Goal: Information Seeking & Learning: Learn about a topic

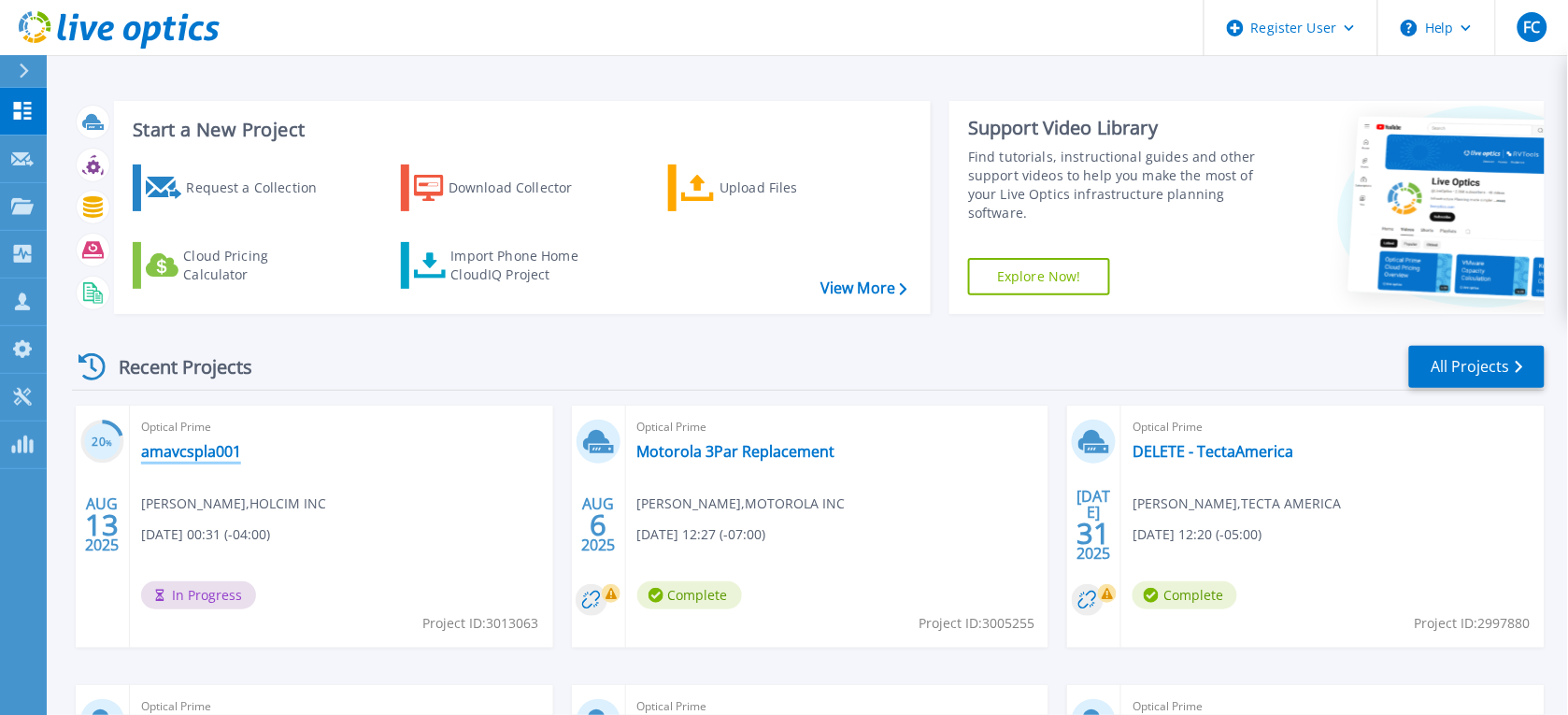
click at [193, 453] on link "amavcspla001" at bounding box center [191, 451] width 100 height 19
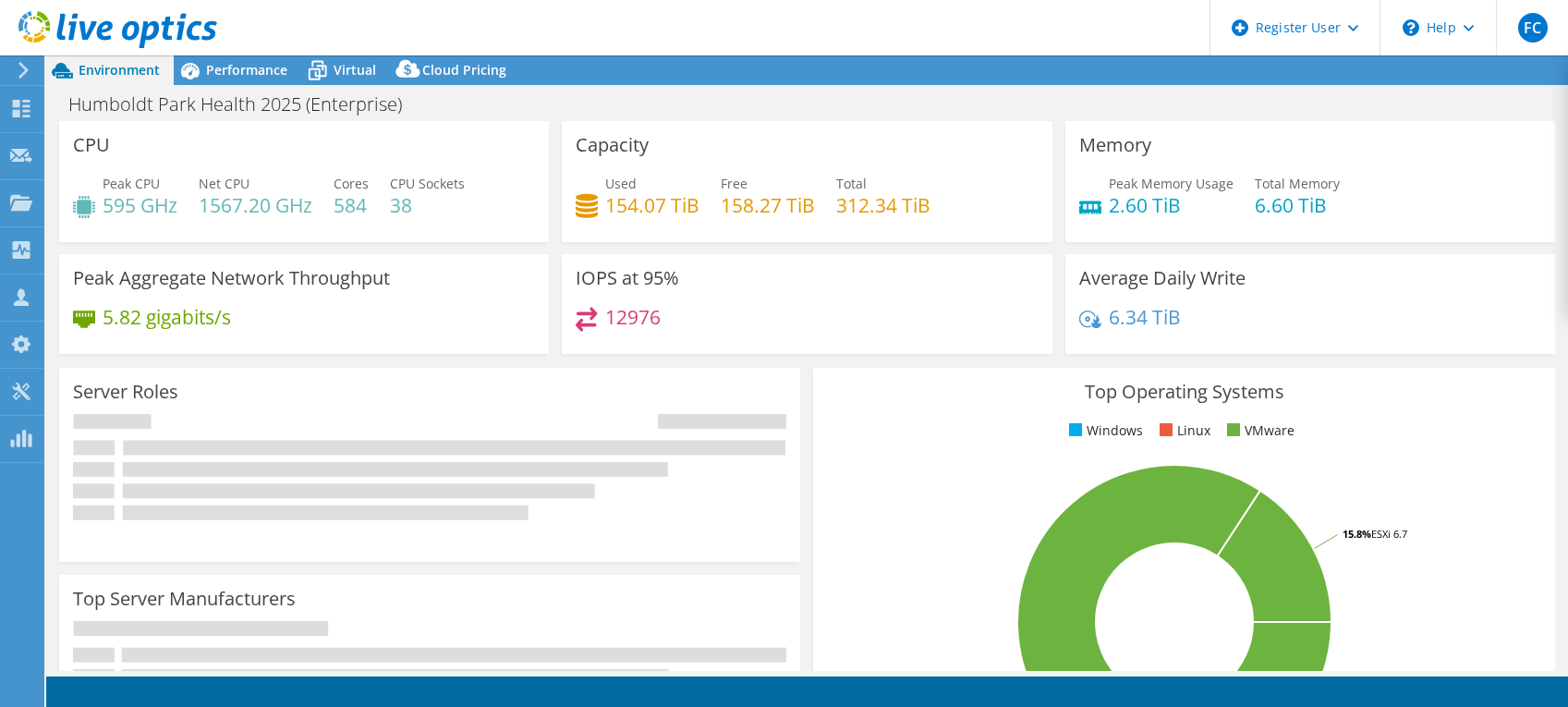
select select "USD"
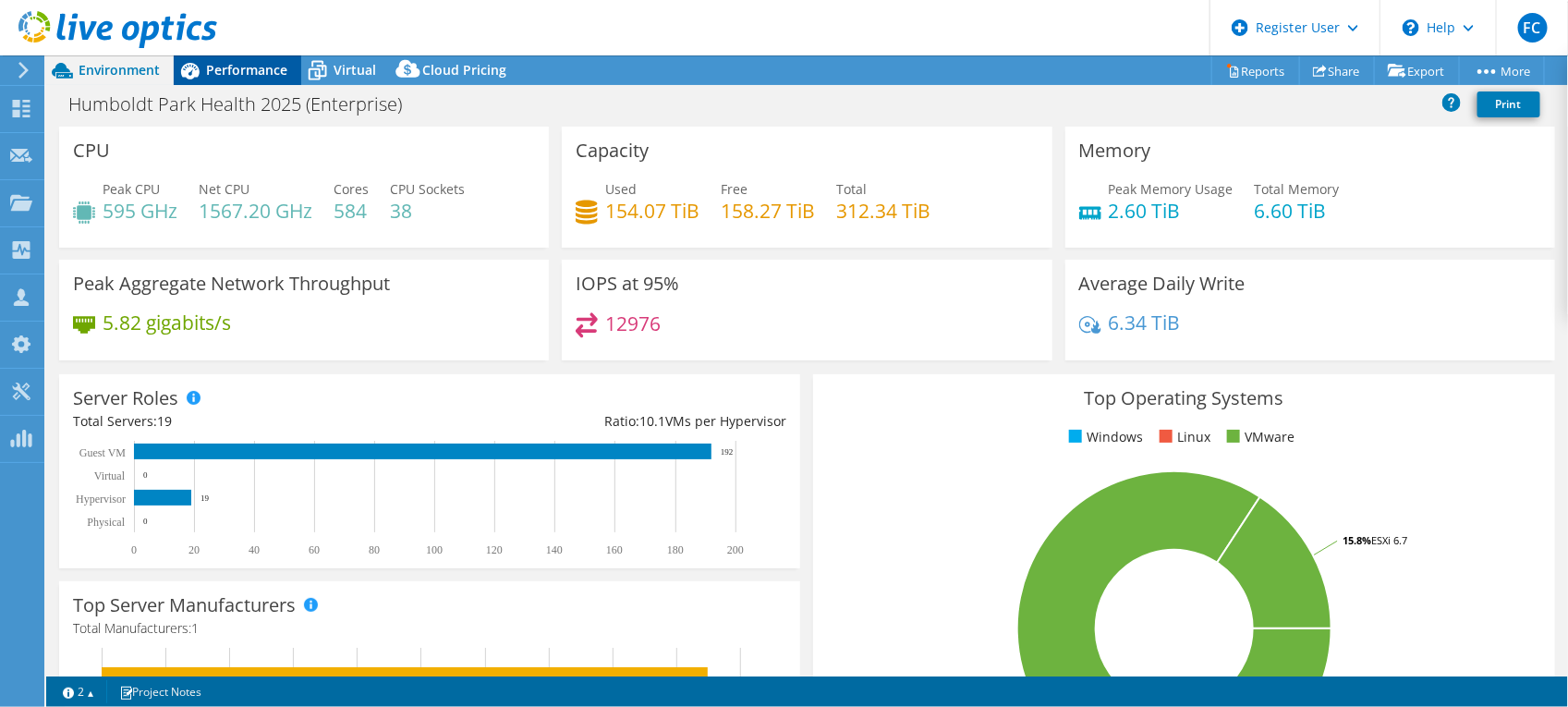
click at [247, 66] on span "Performance" at bounding box center [247, 70] width 82 height 18
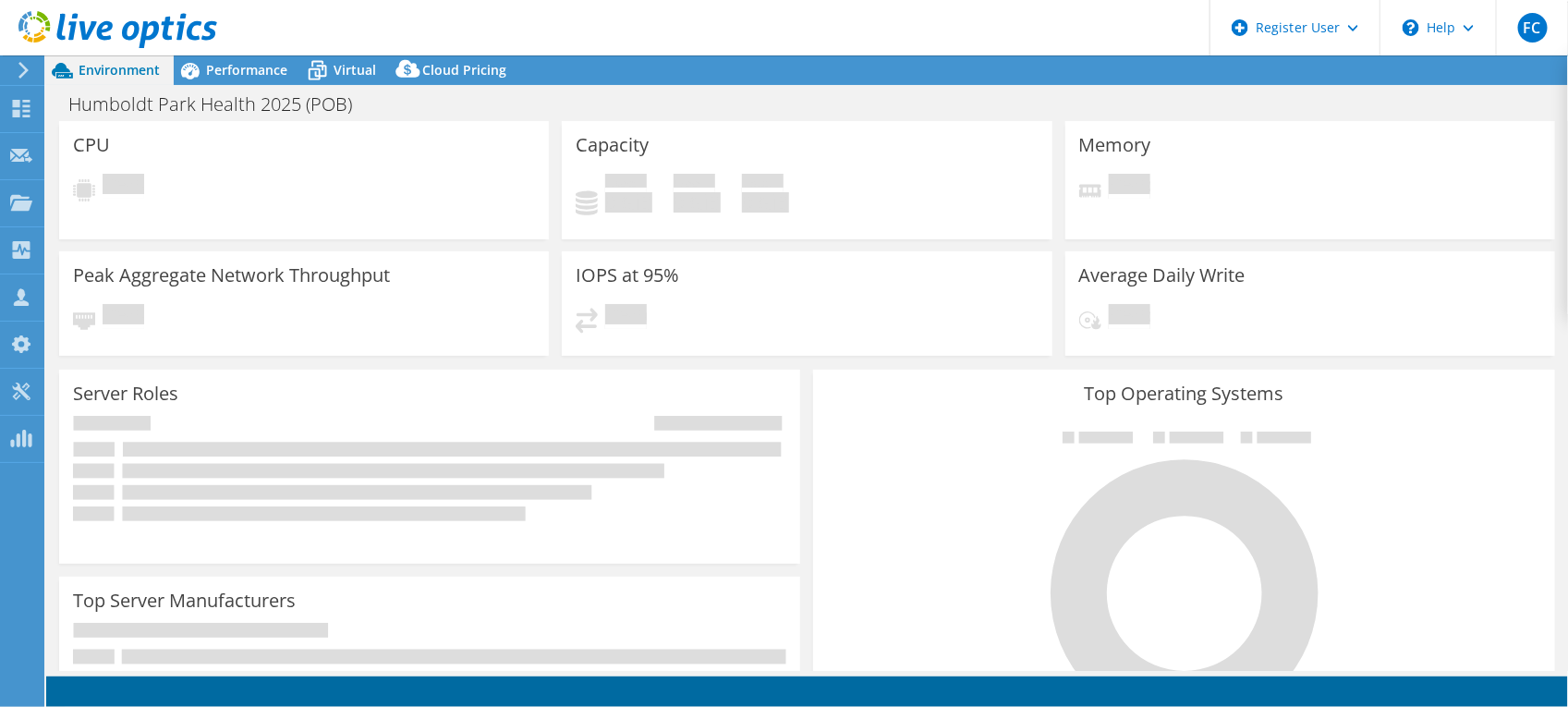
select select "USD"
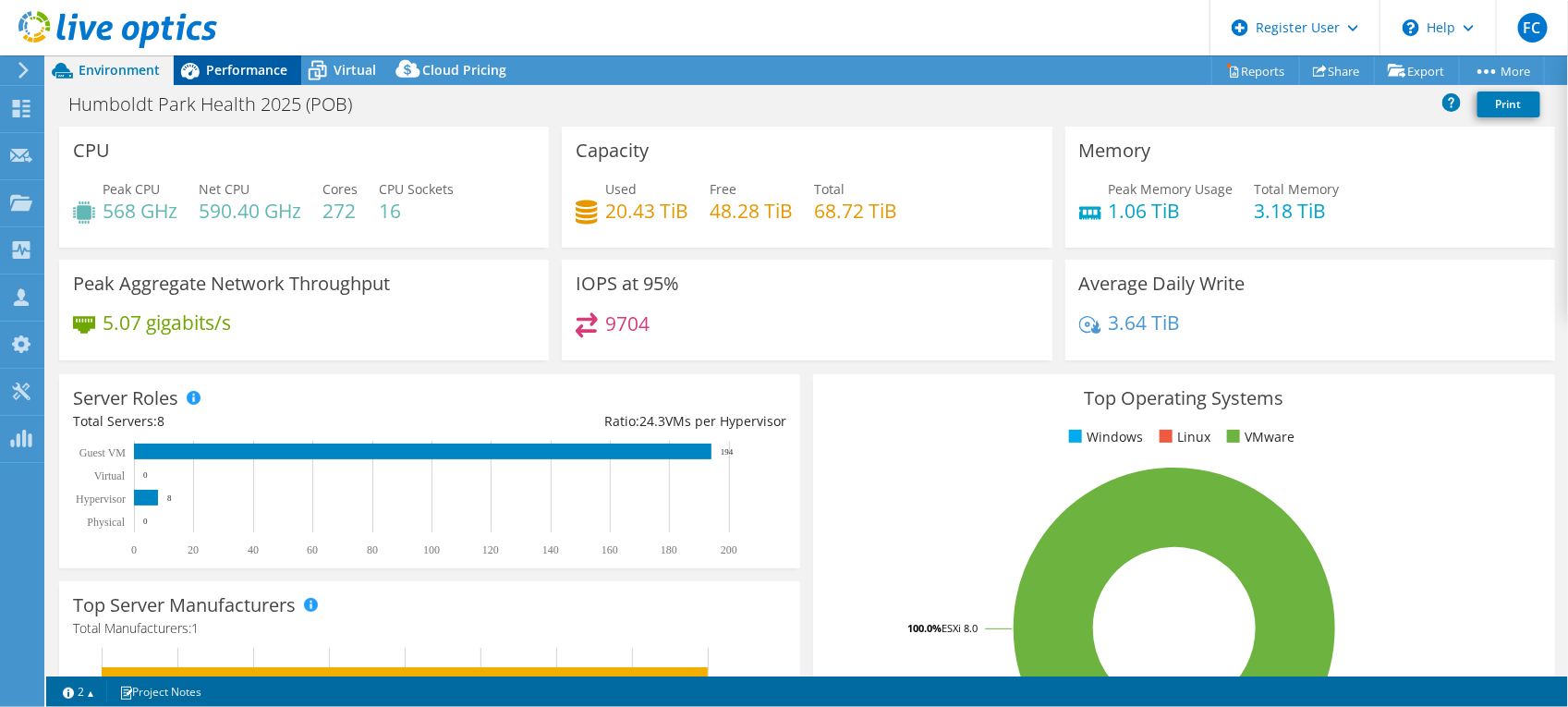
click at [263, 79] on div "Performance" at bounding box center [237, 71] width 127 height 30
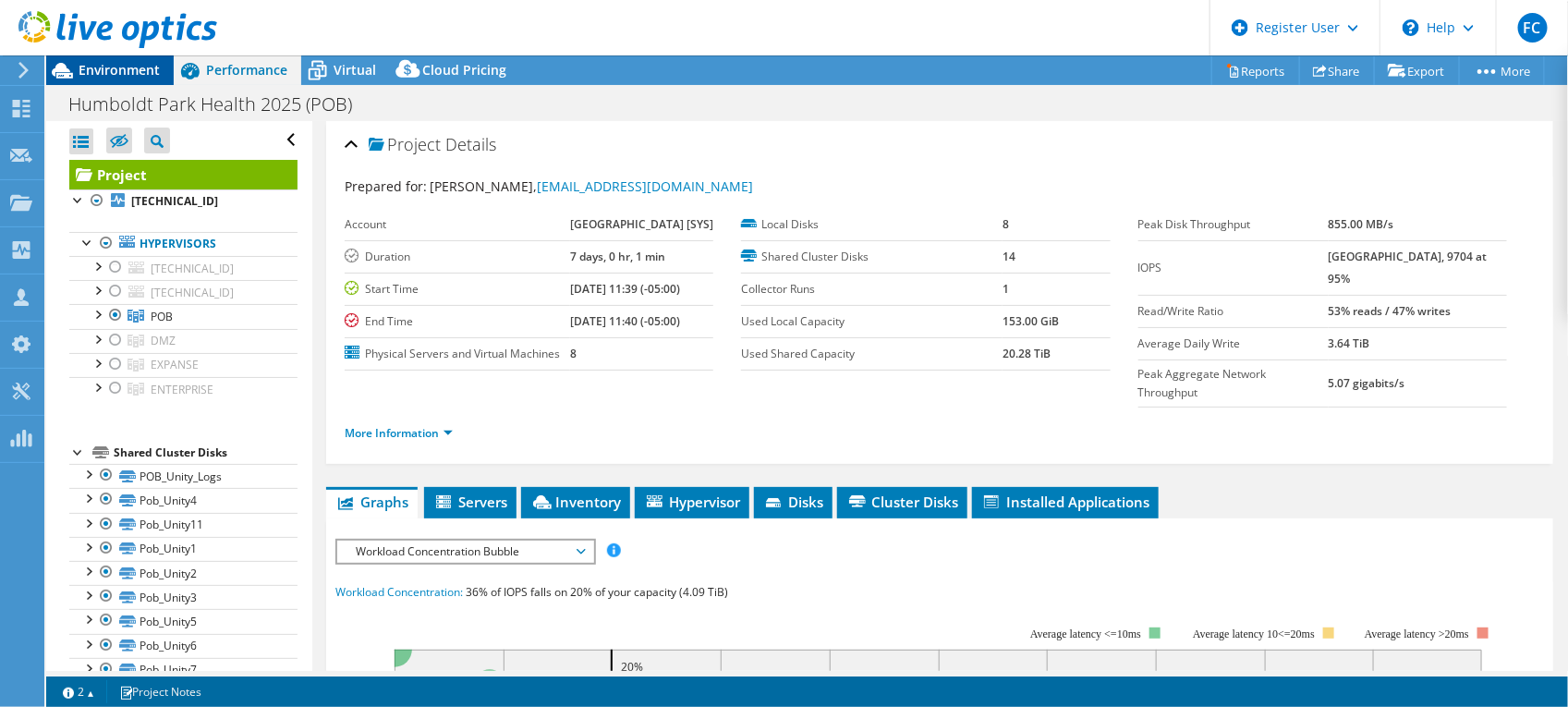
click at [117, 76] on span "Environment" at bounding box center [120, 70] width 82 height 18
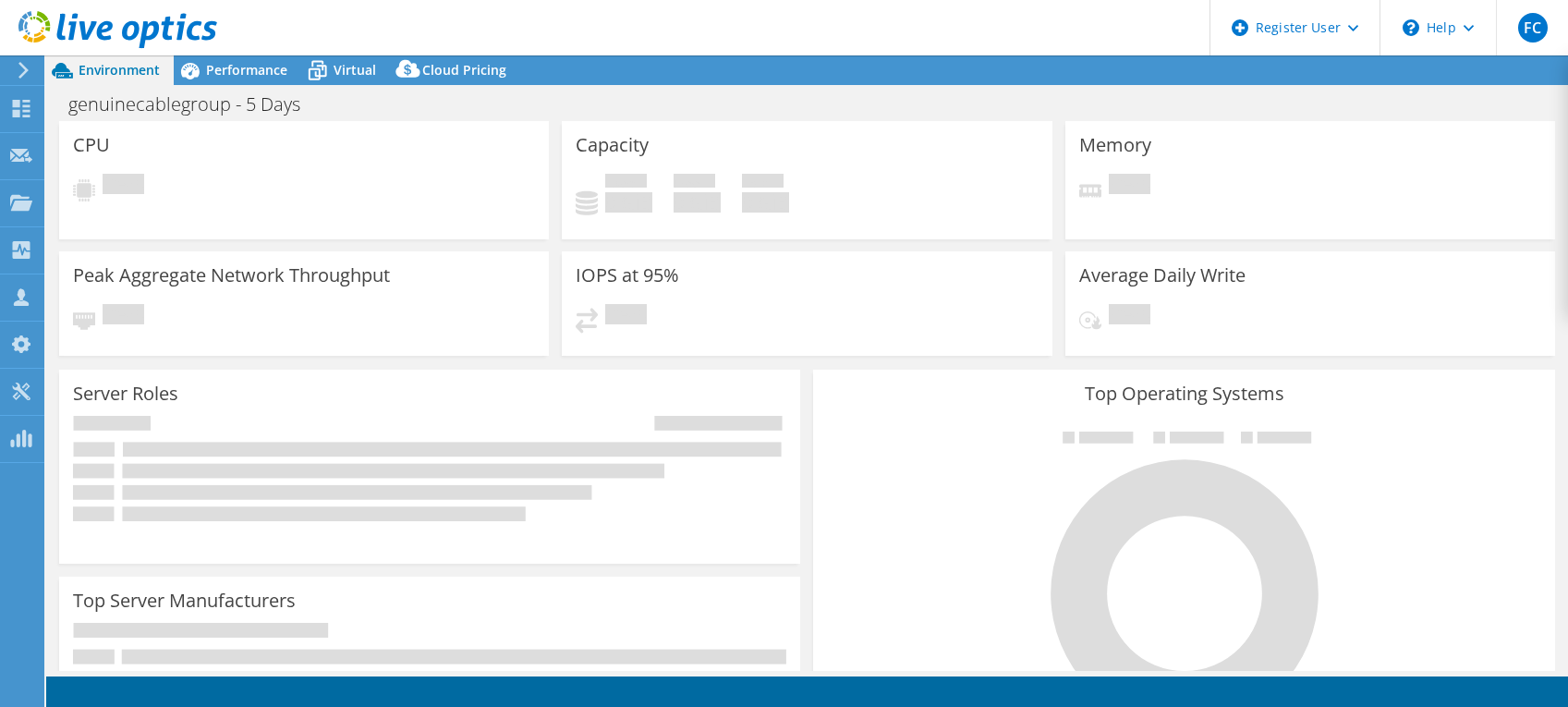
select select "USEast"
select select "USD"
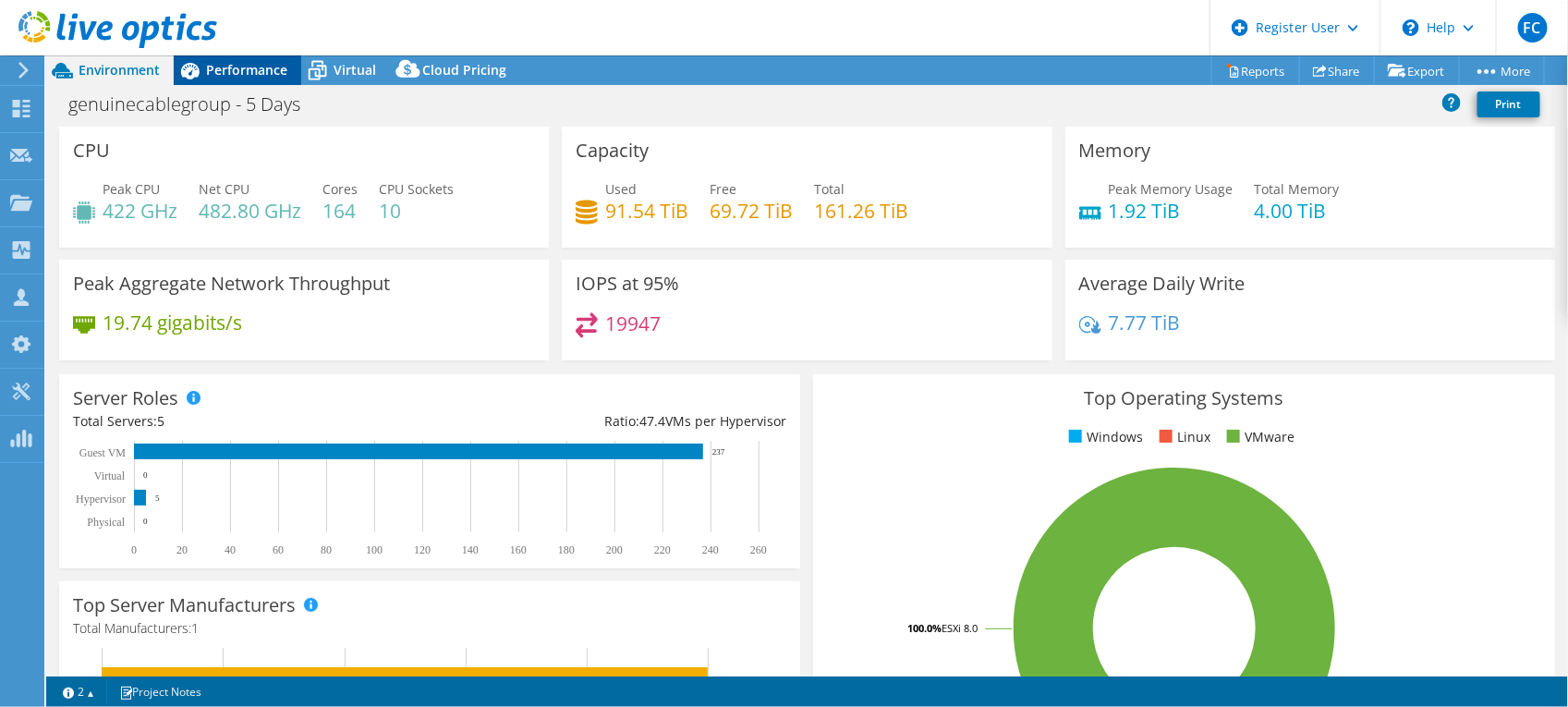
click at [255, 72] on span "Performance" at bounding box center [247, 70] width 82 height 18
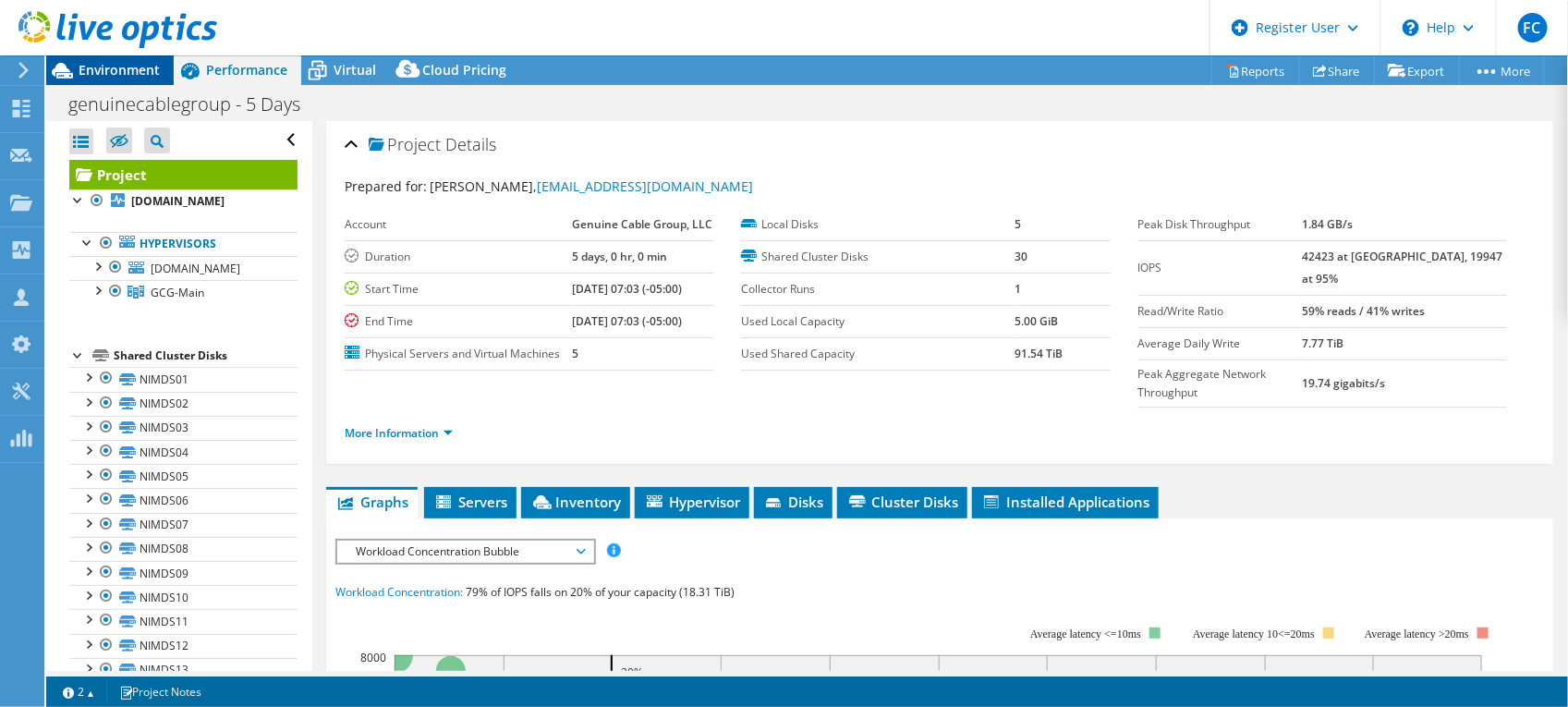
click at [90, 71] on span "Environment" at bounding box center [120, 70] width 82 height 18
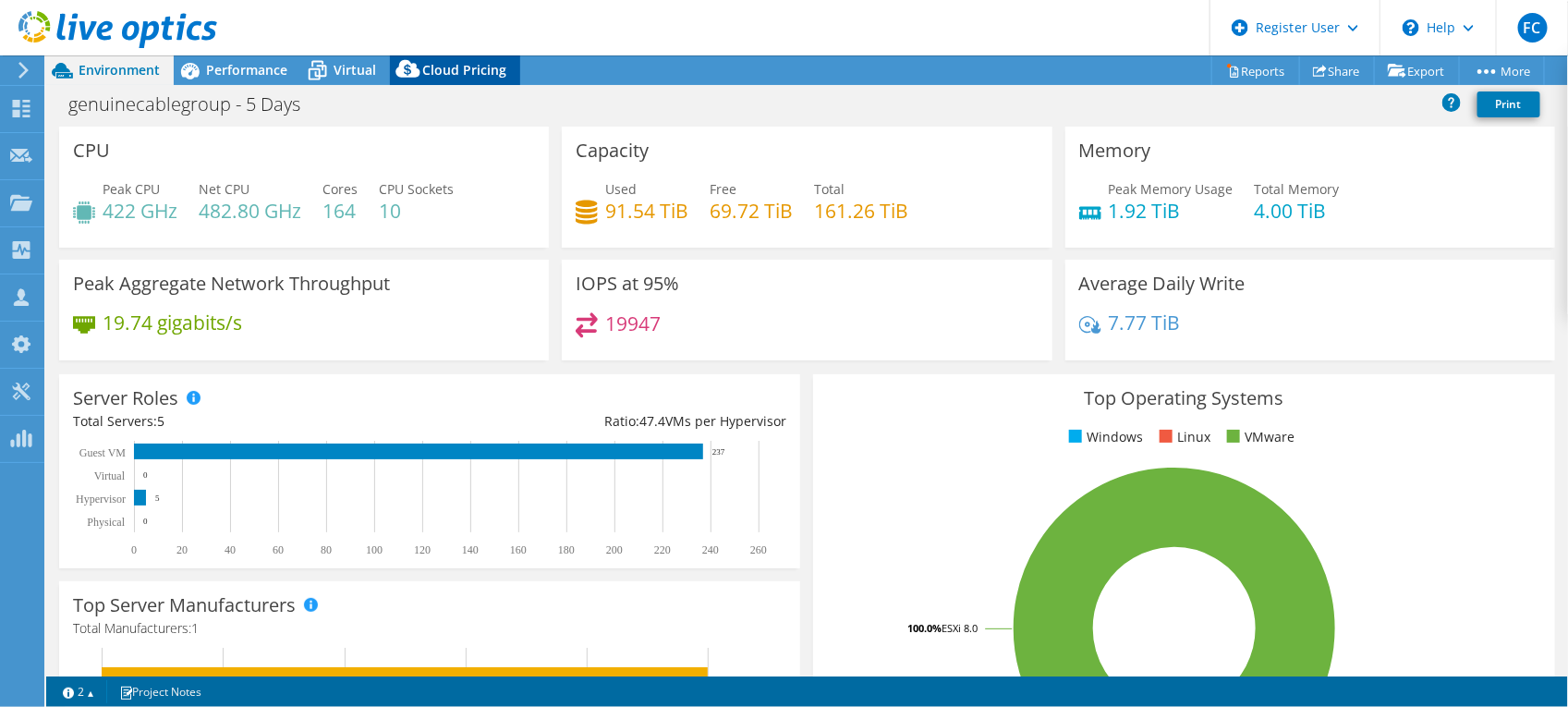
click at [451, 65] on span "Cloud Pricing" at bounding box center [464, 70] width 85 height 18
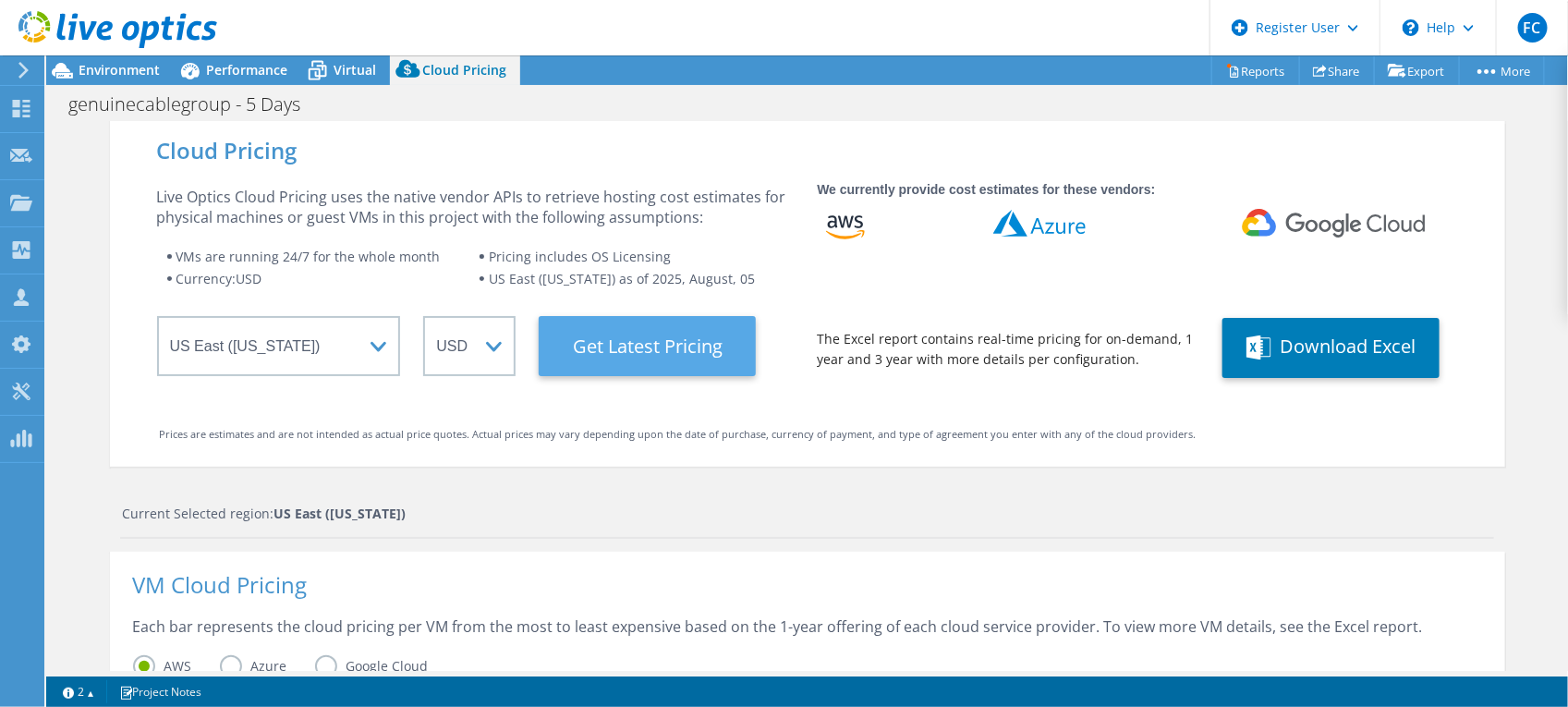
click at [647, 356] on Latest "Get Latest Pricing" at bounding box center [647, 346] width 217 height 60
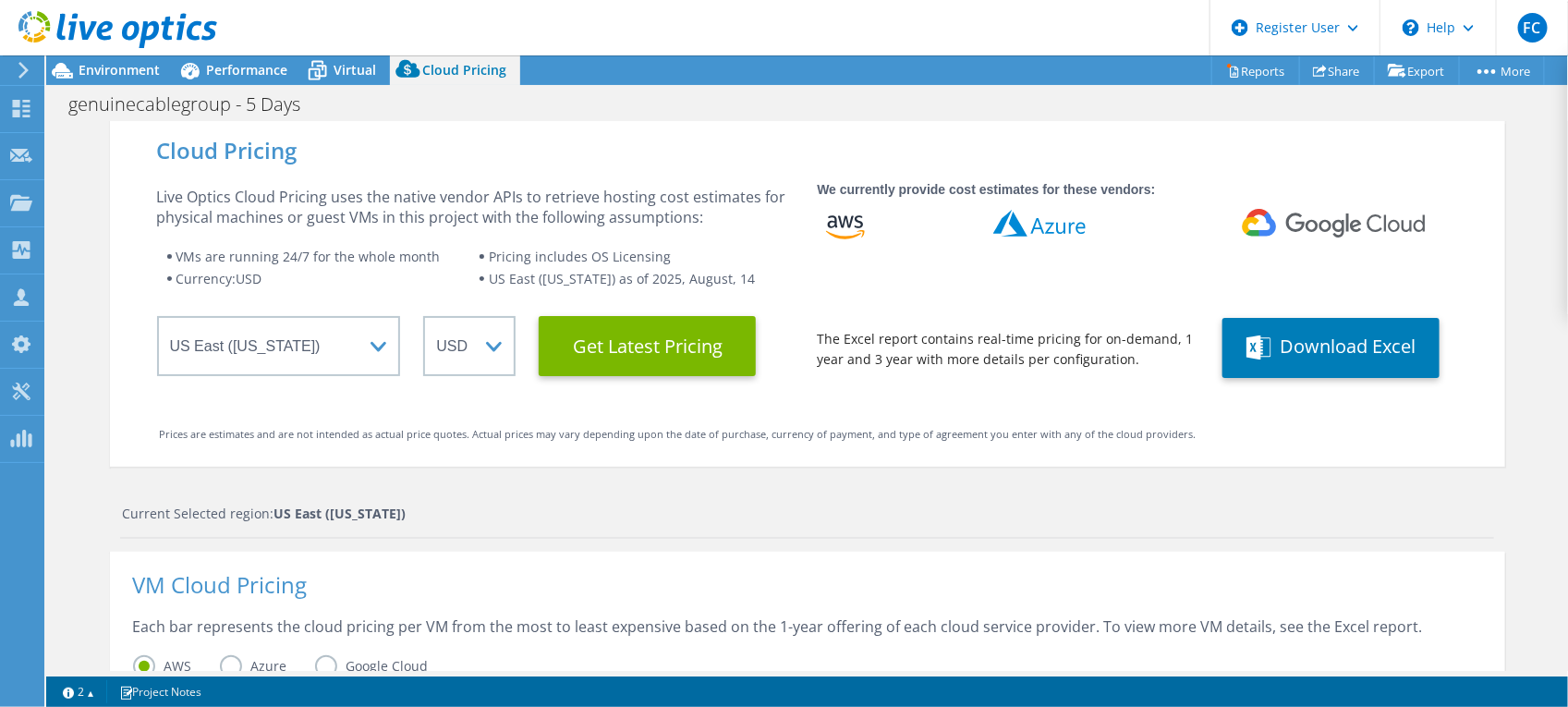
scroll to position [347, 0]
click at [819, 529] on div "Current Selected region: [GEOGRAPHIC_DATA] ([US_STATE])" at bounding box center [806, 521] width 1374 height 35
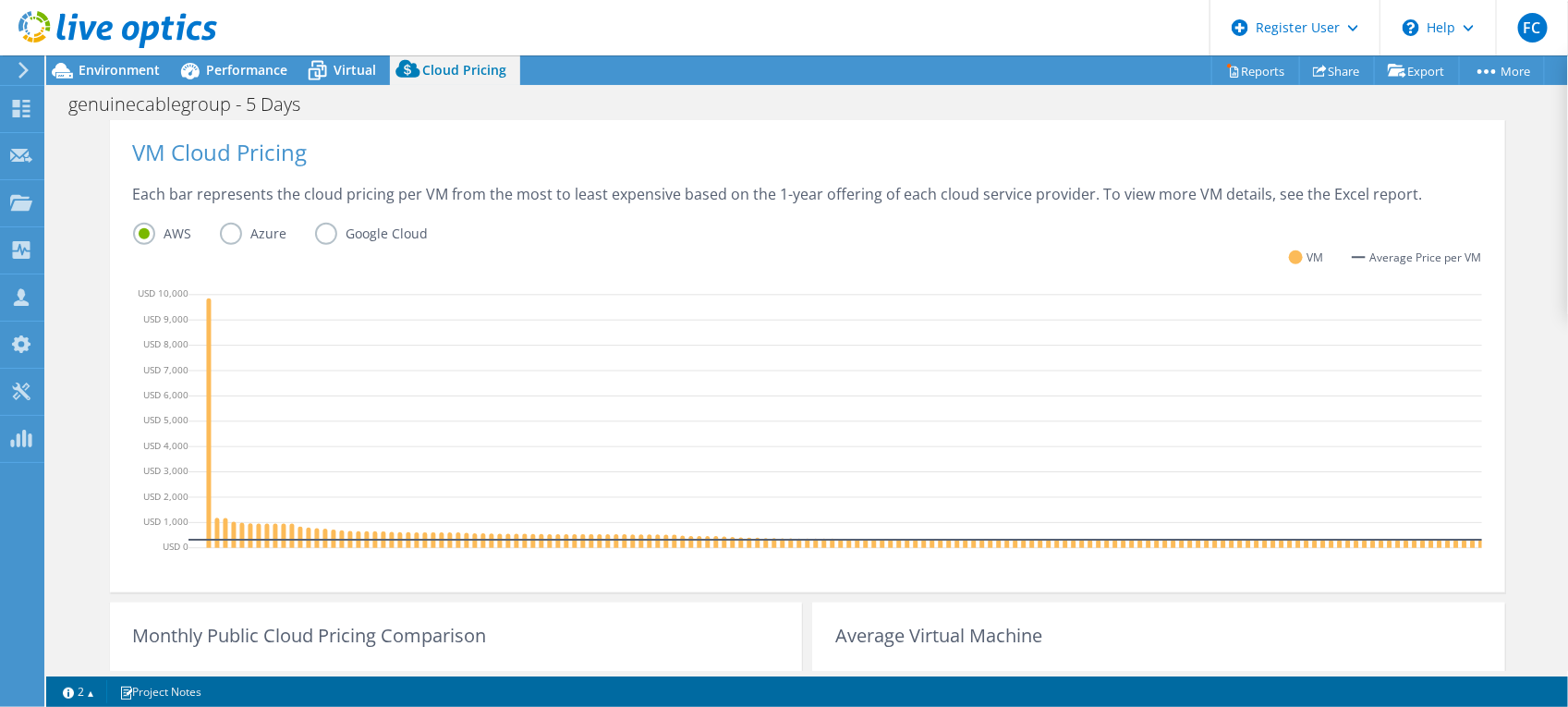
scroll to position [393, 0]
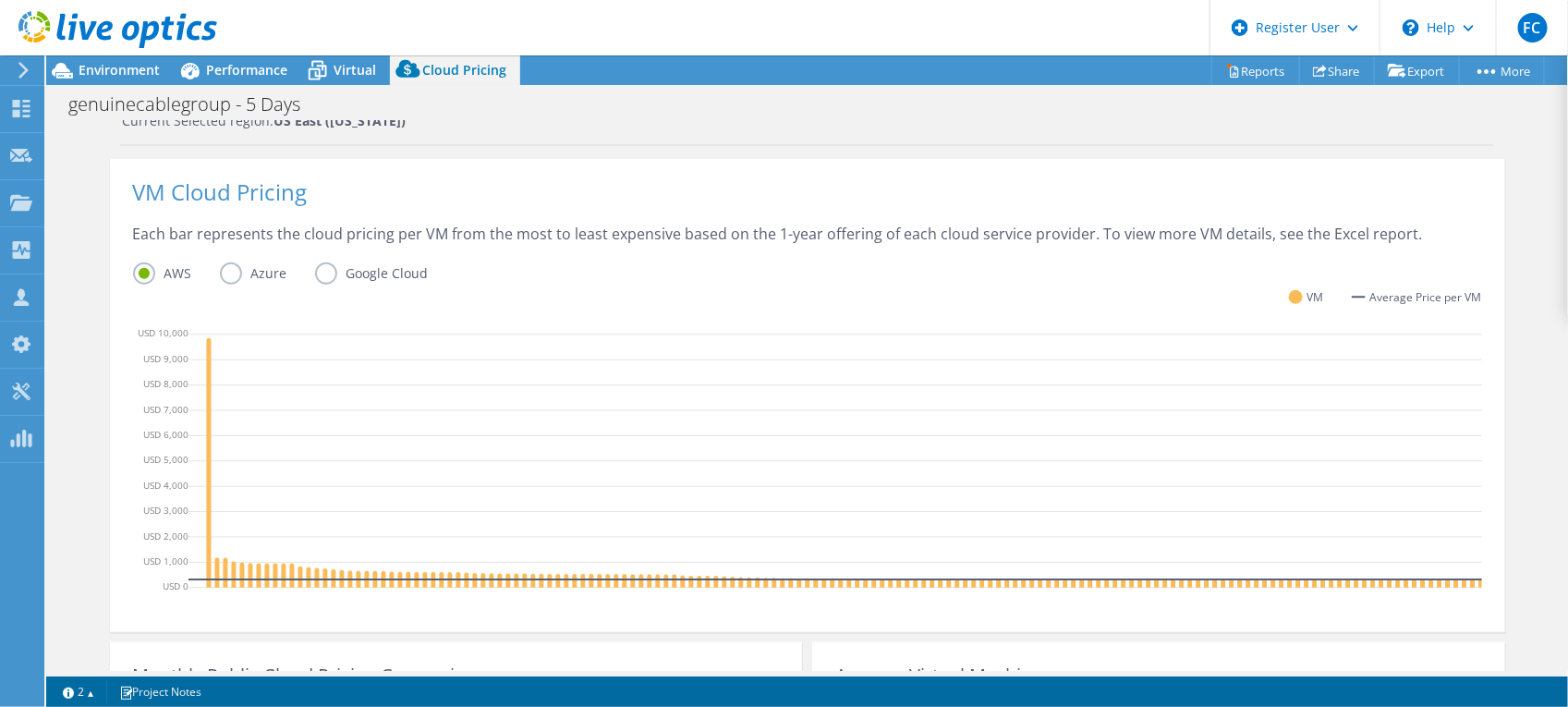
click at [638, 288] on div "AWS Azure Google Cloud" at bounding box center [807, 276] width 1349 height 29
click at [120, 77] on span "Environment" at bounding box center [120, 70] width 82 height 18
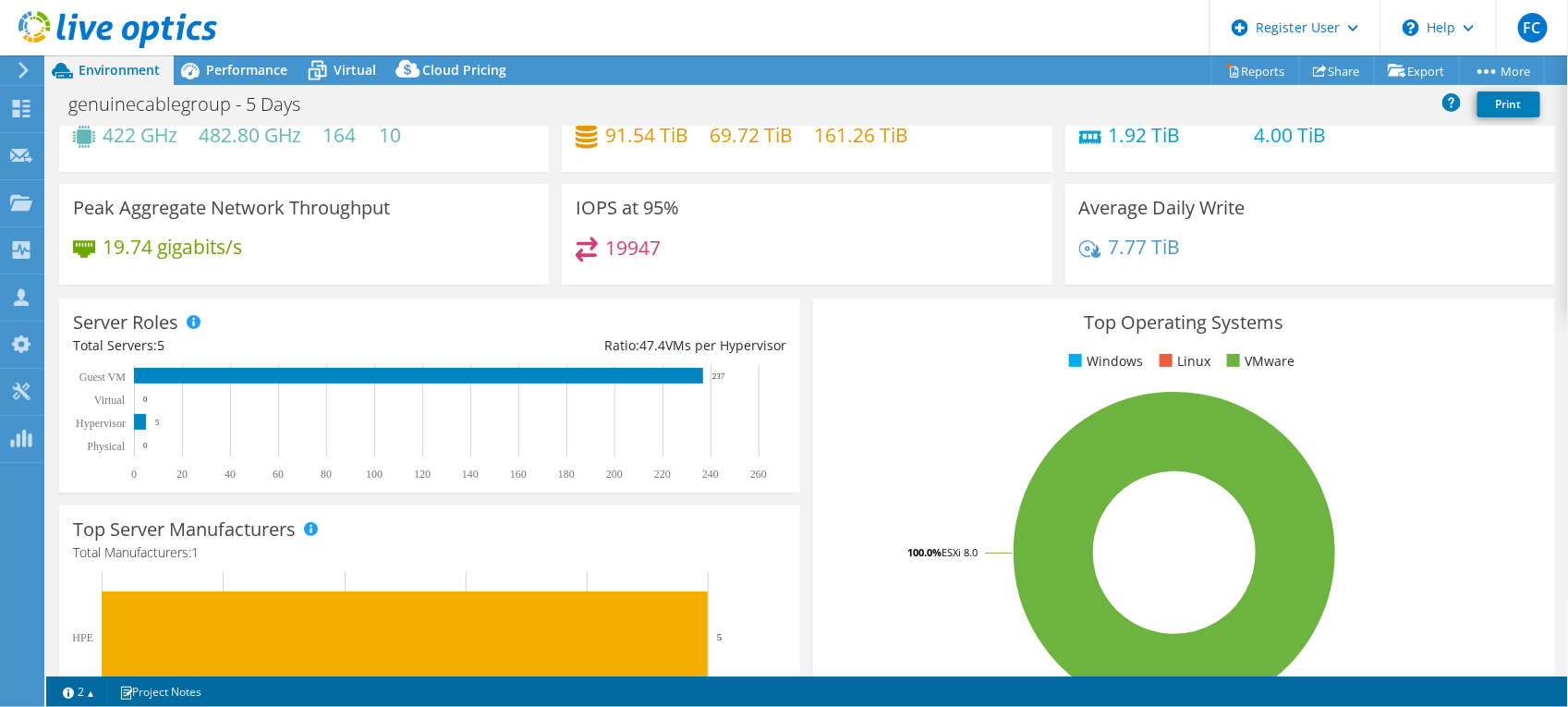
scroll to position [0, 0]
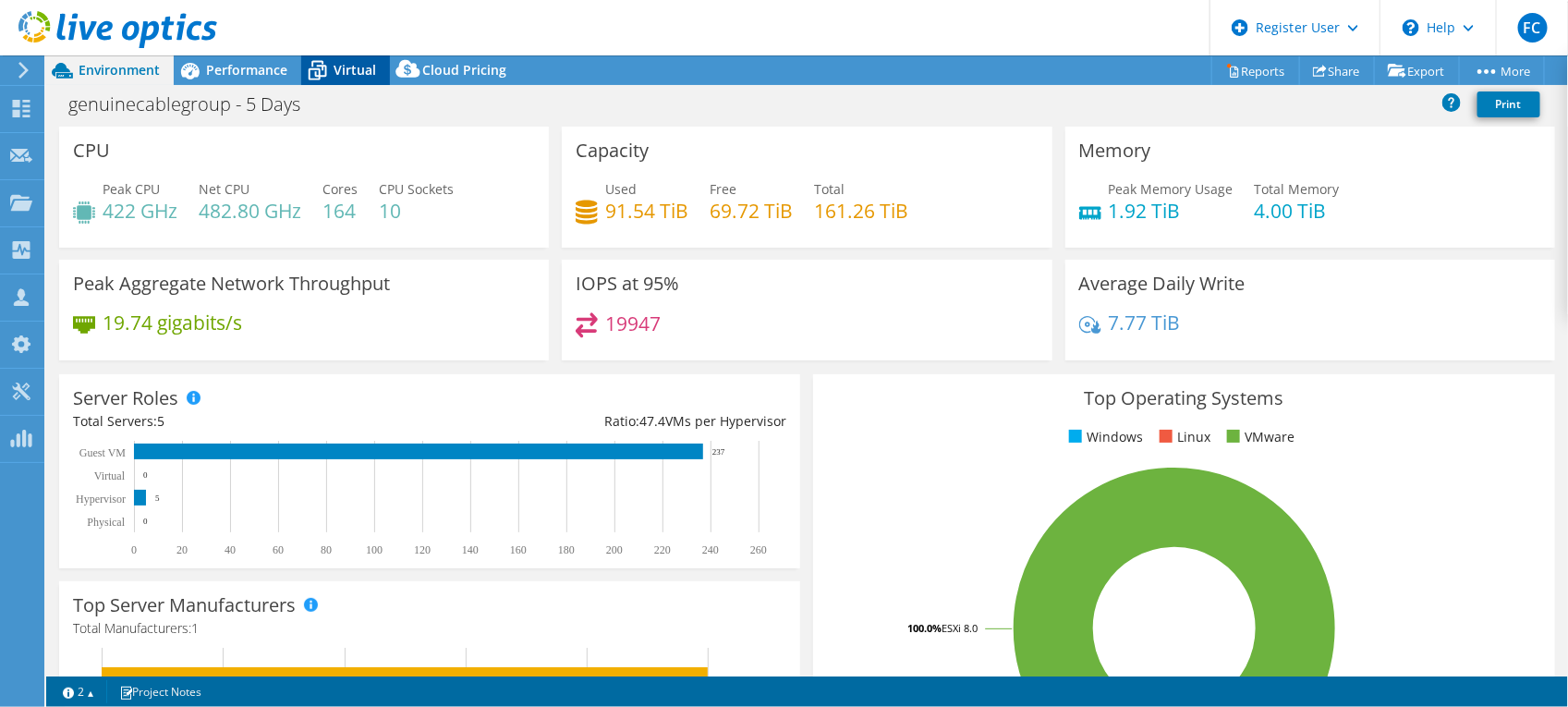
click at [325, 70] on icon at bounding box center [318, 72] width 19 height 15
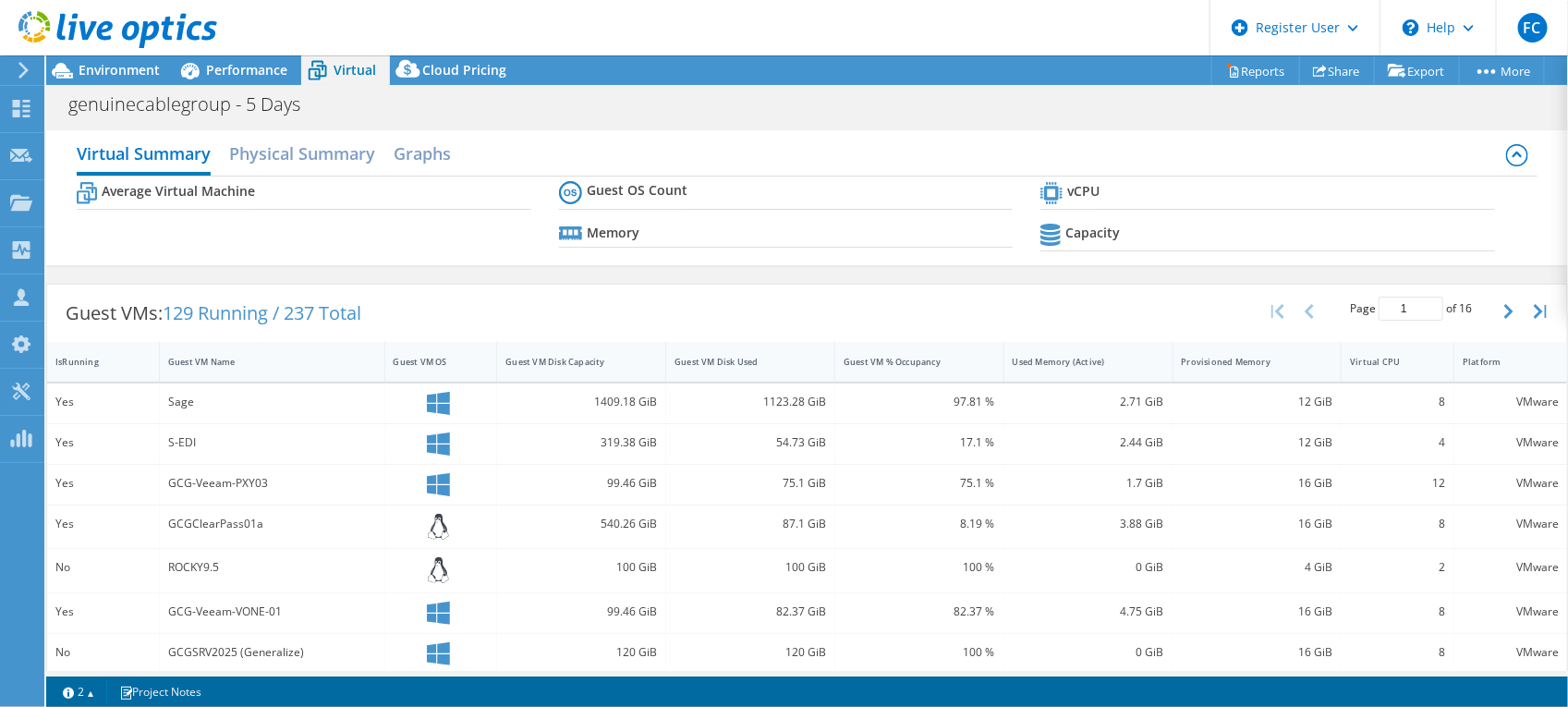
scroll to position [679, 0]
